Goal: Task Accomplishment & Management: Complete application form

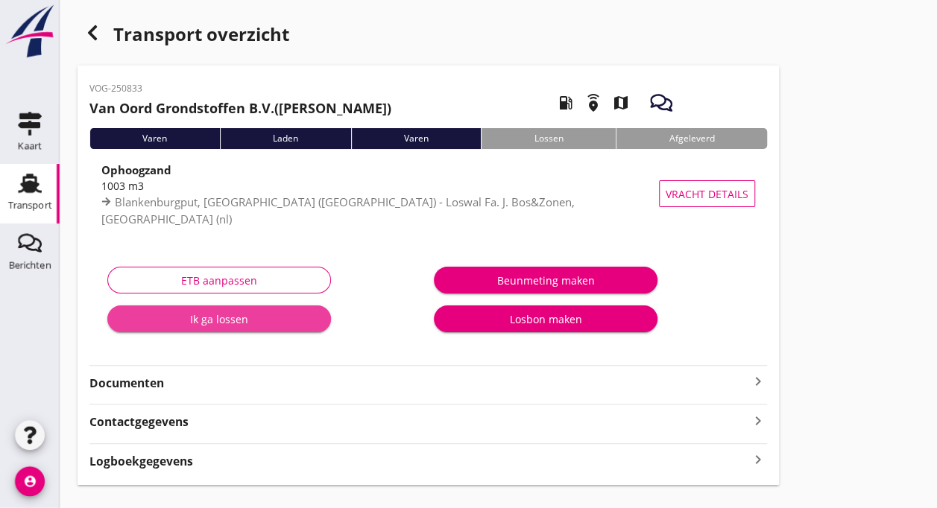
click at [222, 317] on div "Ik ga lossen" at bounding box center [219, 320] width 200 height 16
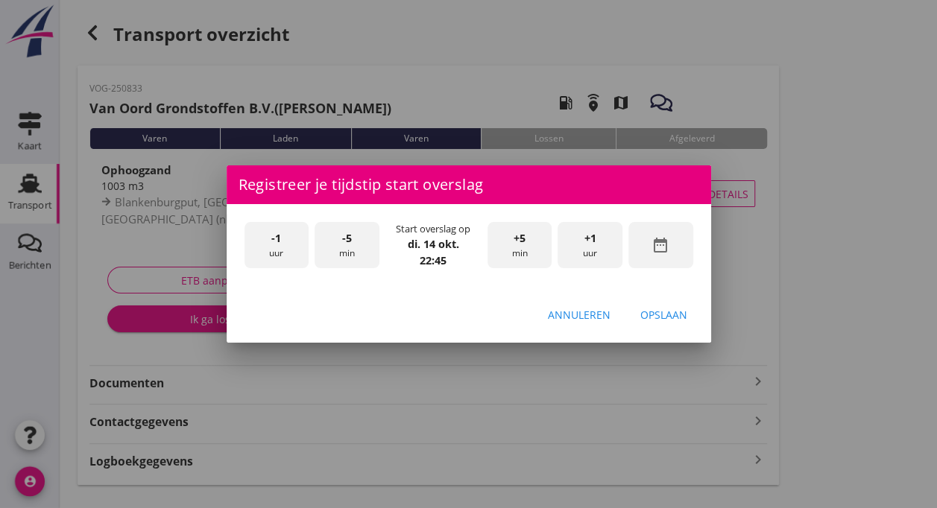
click at [271, 249] on div "-1 uur" at bounding box center [277, 245] width 65 height 47
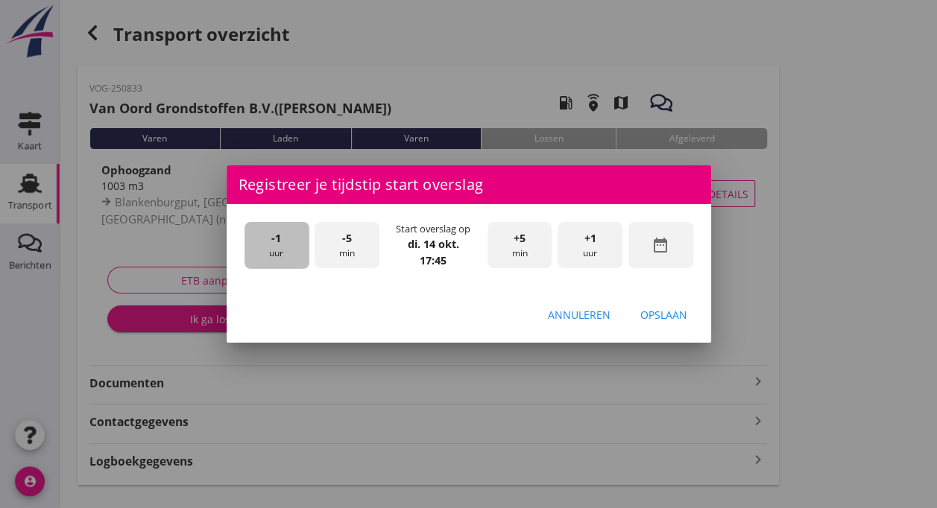
click at [271, 249] on div "-1 uur" at bounding box center [277, 245] width 65 height 47
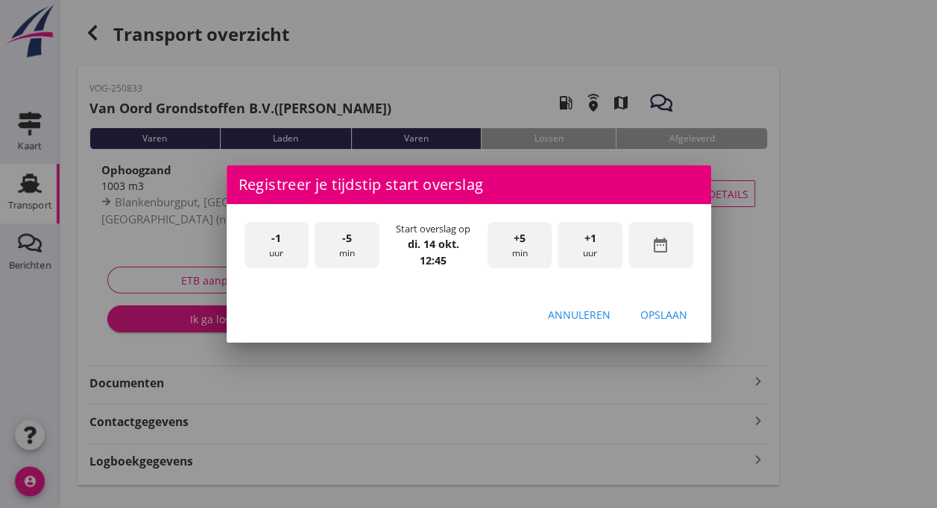
click at [271, 249] on div "-1 uur" at bounding box center [277, 245] width 65 height 47
click at [346, 249] on div "-5 min" at bounding box center [347, 245] width 65 height 47
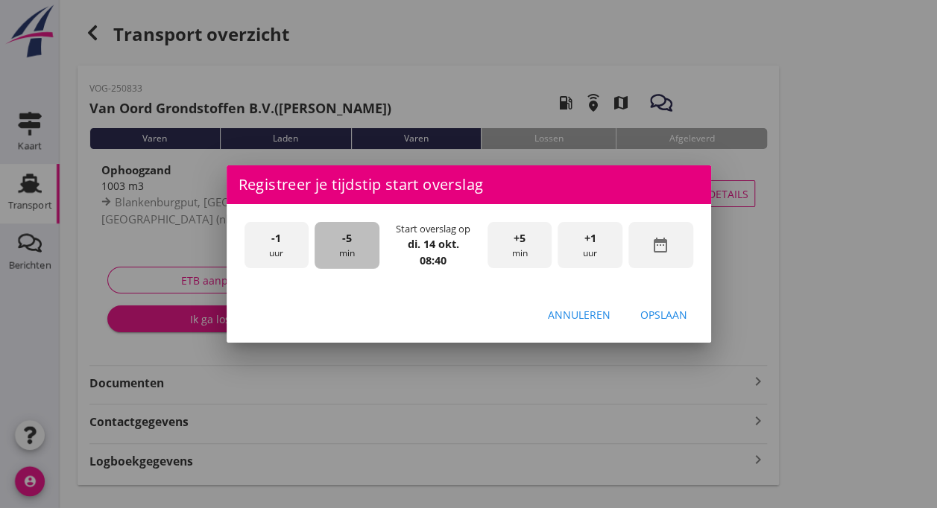
click at [346, 249] on div "-5 min" at bounding box center [347, 245] width 65 height 47
click at [665, 315] on div "Opslaan" at bounding box center [663, 315] width 47 height 16
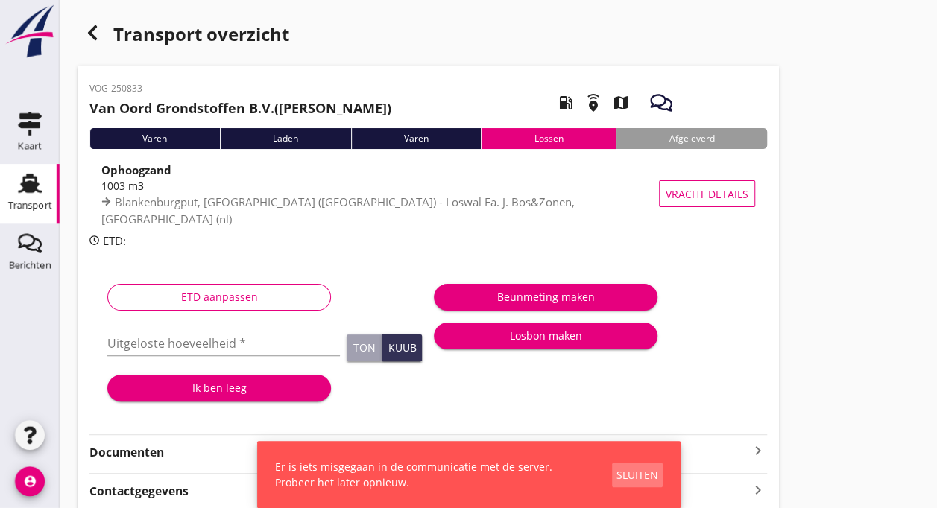
click at [646, 474] on div "Sluiten" at bounding box center [638, 475] width 42 height 16
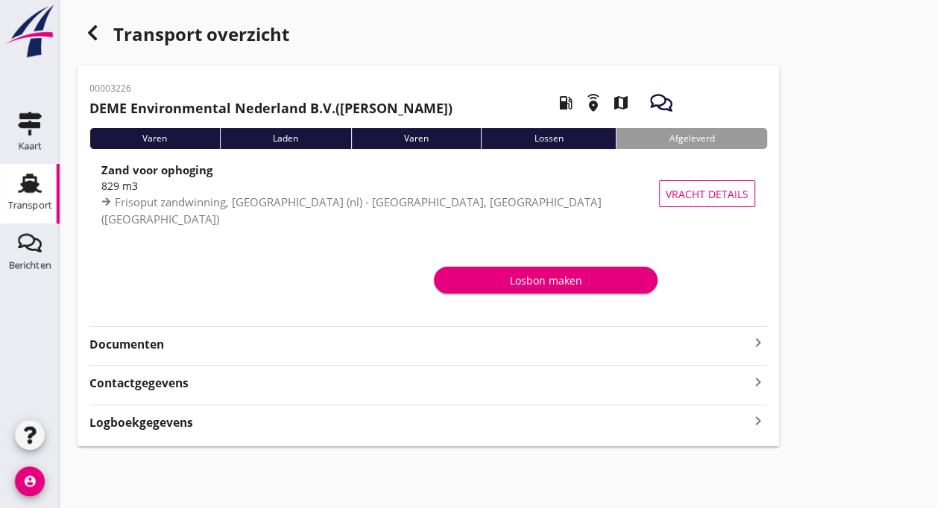
click at [27, 191] on use at bounding box center [30, 183] width 24 height 19
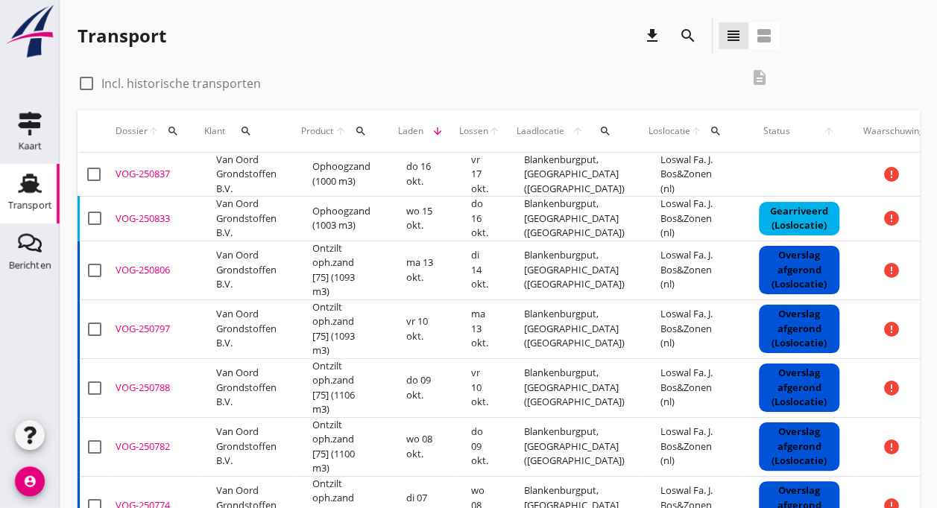
click at [206, 170] on td "Van Oord Grondstoffen B.V." at bounding box center [246, 175] width 96 height 44
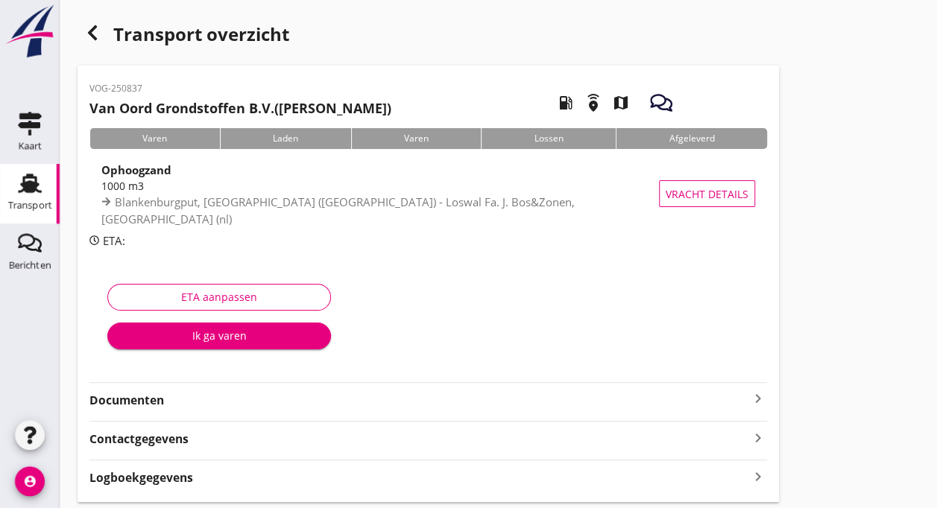
click at [22, 192] on icon "Transport" at bounding box center [30, 183] width 24 height 24
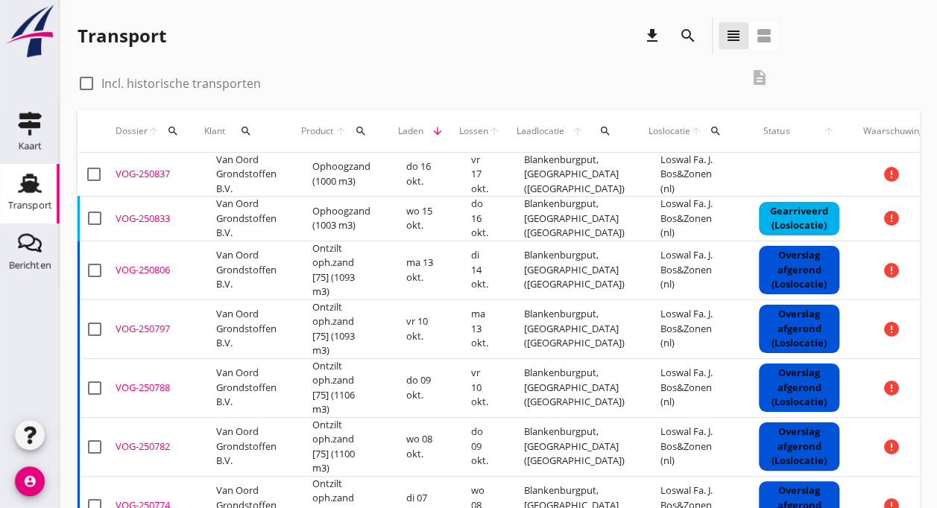
click at [130, 227] on td "VOG-250833 upload_file Drop hier uw bestand om het aan het dossier toe te voegen" at bounding box center [154, 219] width 89 height 45
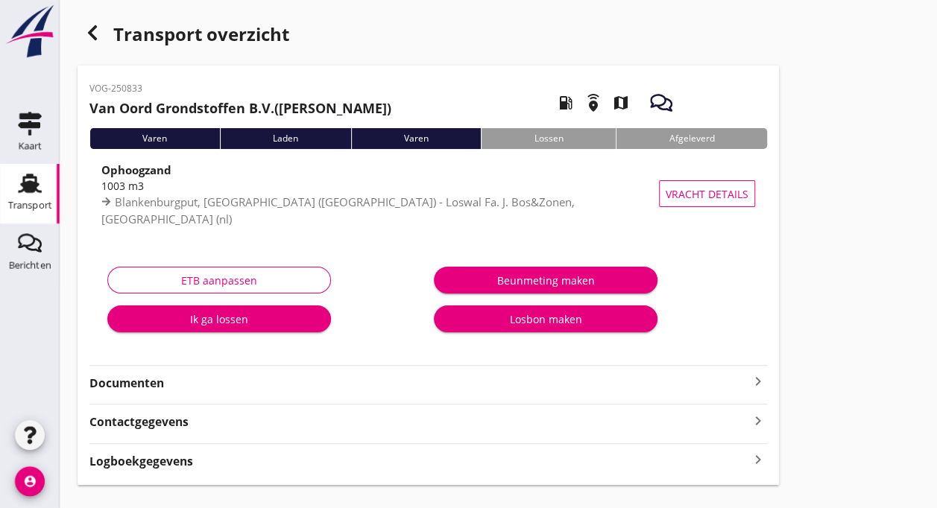
click at [191, 319] on div "Ik ga lossen" at bounding box center [219, 320] width 200 height 16
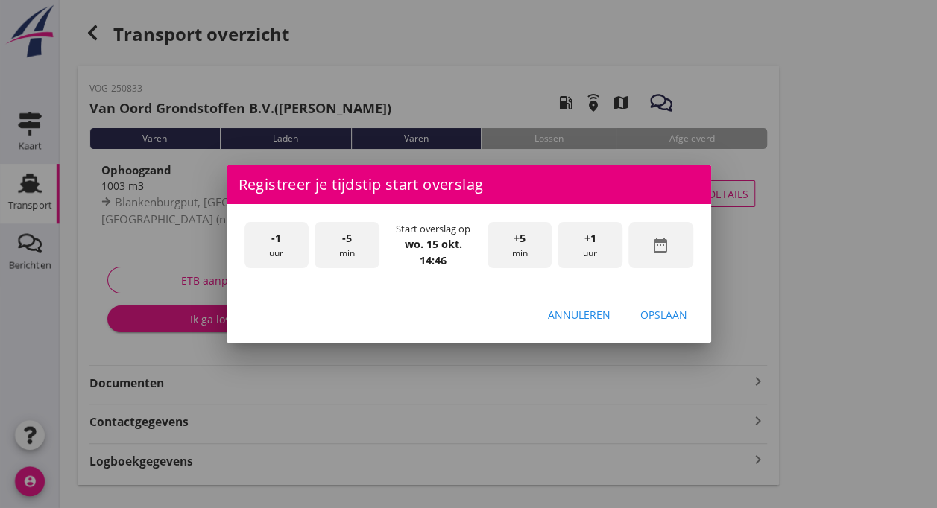
click at [268, 245] on div "-1 uur" at bounding box center [277, 245] width 65 height 47
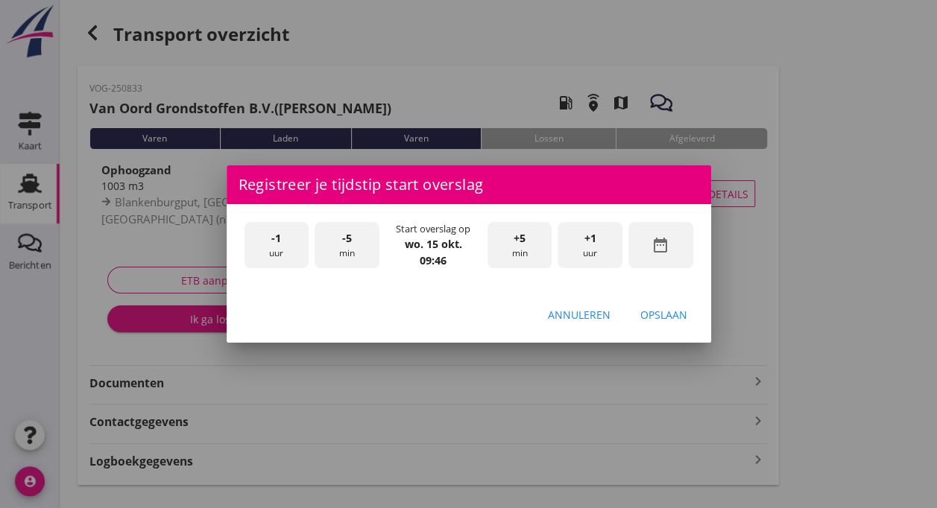
click at [268, 245] on div "-1 uur" at bounding box center [277, 245] width 65 height 47
click at [349, 247] on div "-5 min" at bounding box center [347, 245] width 65 height 47
click at [350, 247] on div "-5 min" at bounding box center [347, 245] width 65 height 47
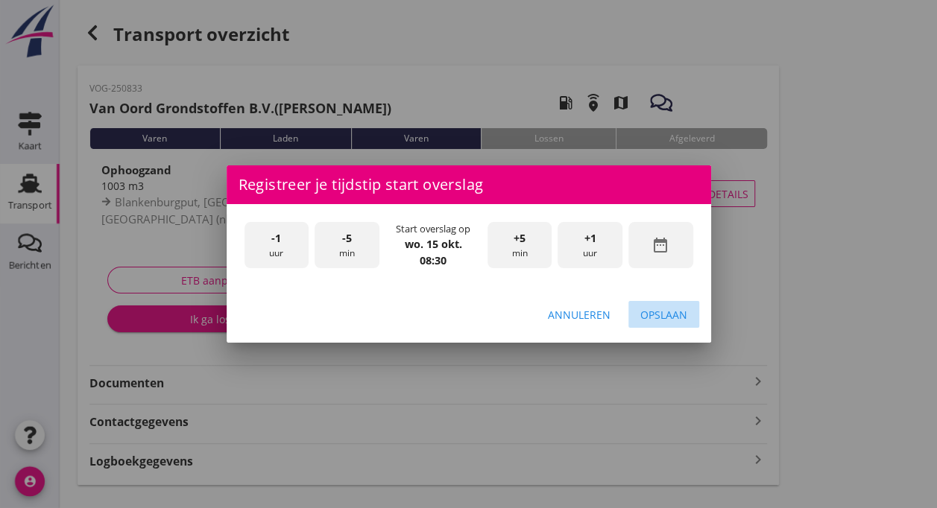
click at [668, 311] on div "Opslaan" at bounding box center [663, 315] width 47 height 16
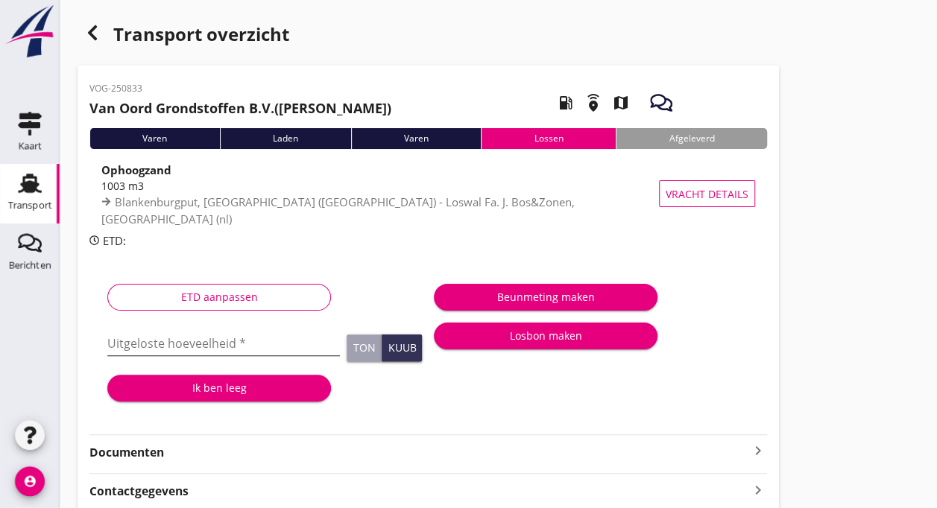
click at [161, 347] on input "Uitgeloste hoeveelheid *" at bounding box center [223, 344] width 233 height 24
type input "1103"
click at [217, 391] on div "Ik ben leeg" at bounding box center [219, 388] width 200 height 16
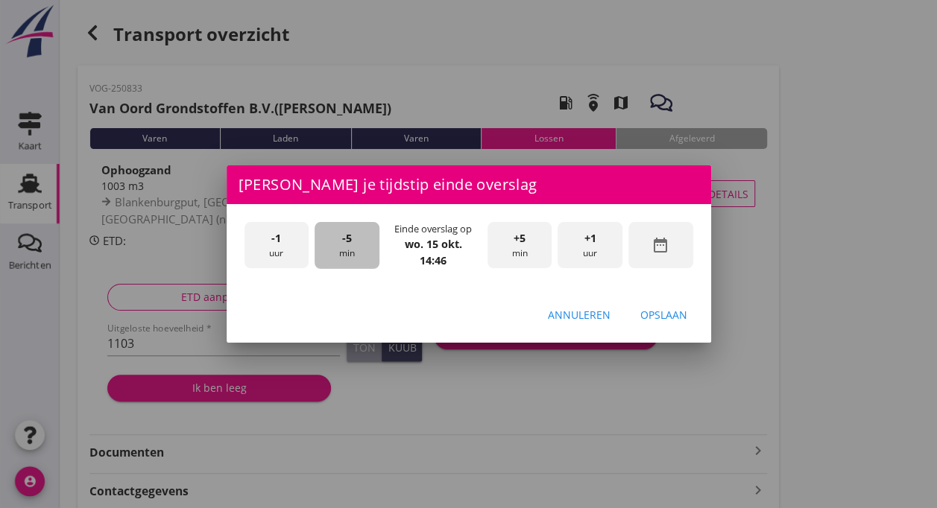
click at [353, 254] on div "-5 min" at bounding box center [347, 245] width 65 height 47
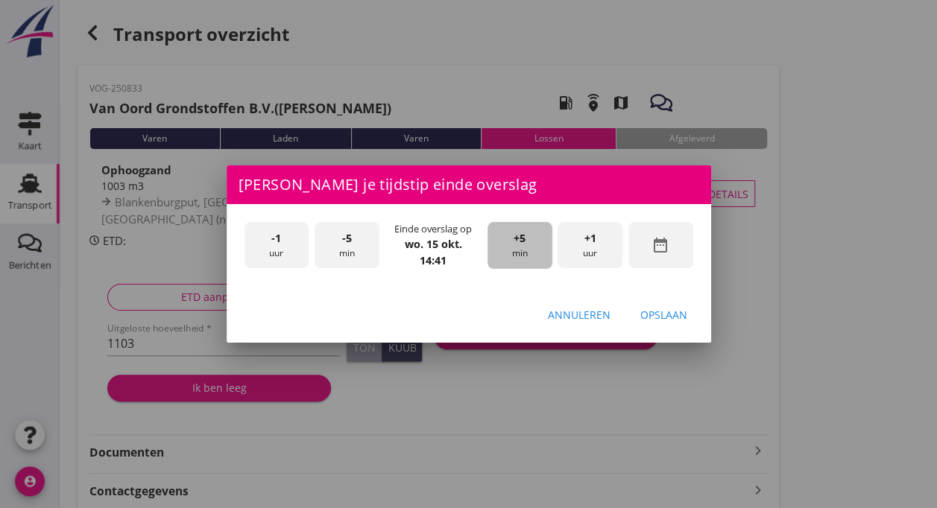
click at [531, 235] on div "+5 min" at bounding box center [520, 245] width 65 height 47
click at [668, 313] on div "Opslaan" at bounding box center [663, 315] width 47 height 16
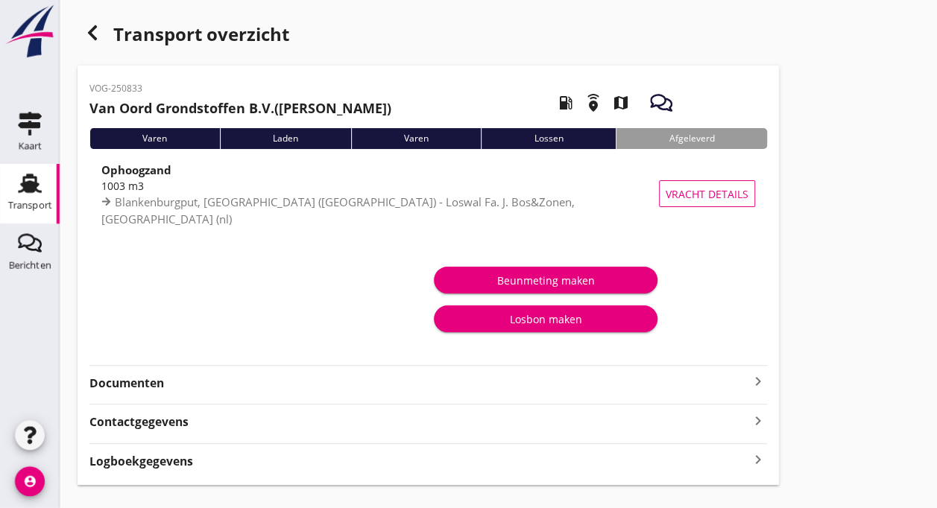
click at [35, 206] on div "Transport" at bounding box center [30, 206] width 44 height 10
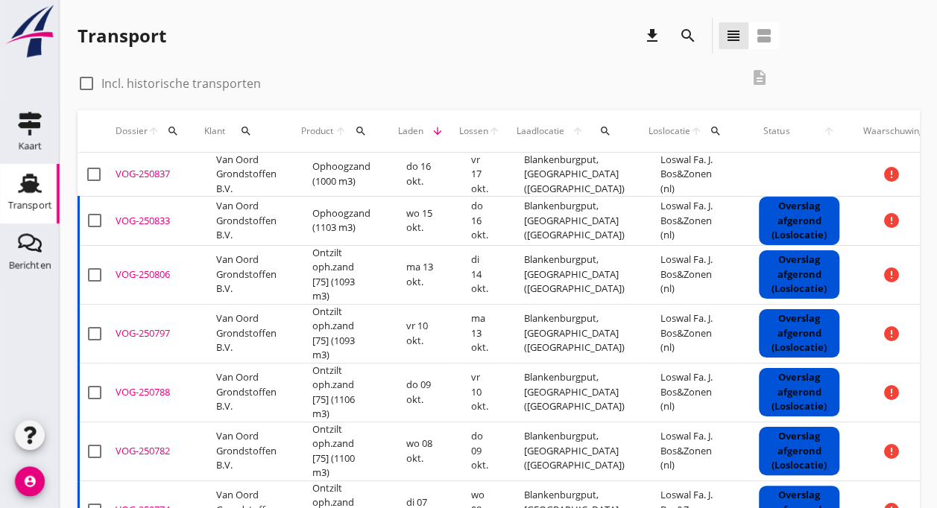
click at [225, 179] on td "Van Oord Grondstoffen B.V." at bounding box center [246, 175] width 96 height 44
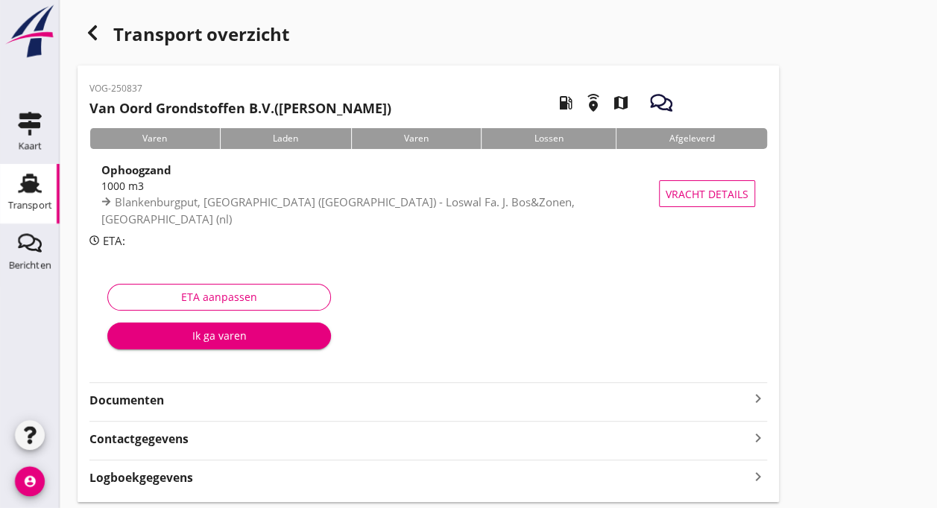
click at [192, 334] on div "Ik ga varen" at bounding box center [219, 336] width 200 height 16
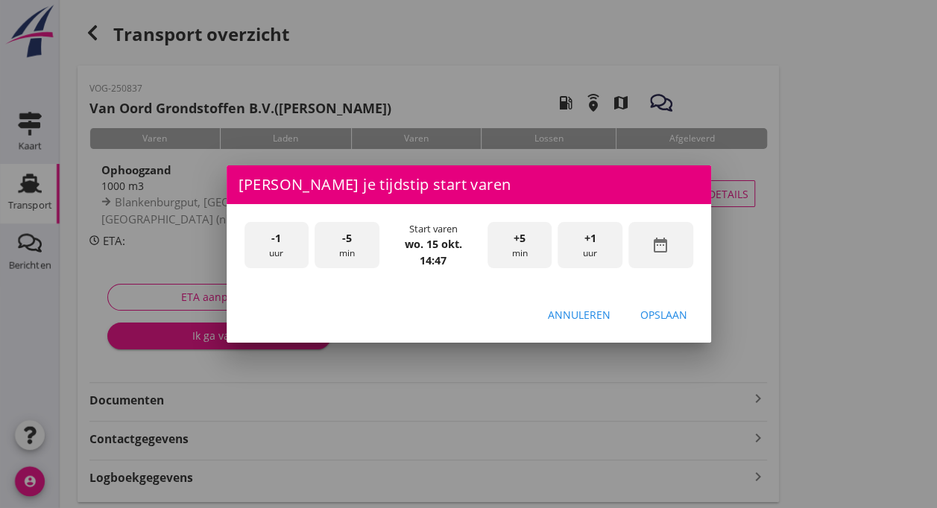
click at [340, 245] on div "-5 min" at bounding box center [347, 245] width 65 height 47
click at [514, 234] on span "+5" at bounding box center [520, 238] width 12 height 16
click at [655, 306] on button "Opslaan" at bounding box center [663, 314] width 71 height 27
